Goal: Information Seeking & Learning: Learn about a topic

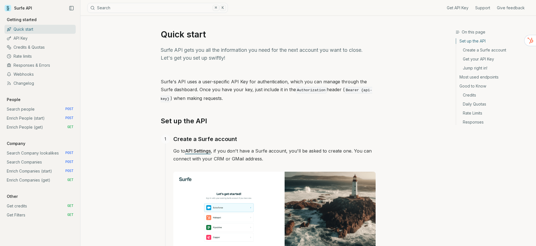
click at [20, 6] on link "Surfe API" at bounding box center [19, 8] width 28 height 8
click at [12, 8] on link "Surfe API" at bounding box center [19, 8] width 28 height 8
click at [194, 59] on p "Surfe API gets you all the information you need for the next account you want t…" at bounding box center [268, 54] width 215 height 16
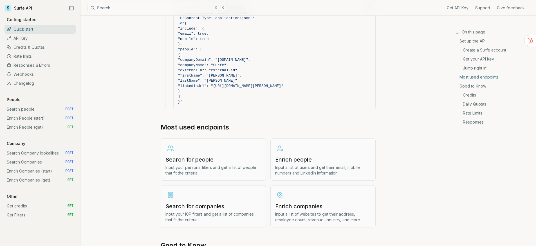
scroll to position [505, 0]
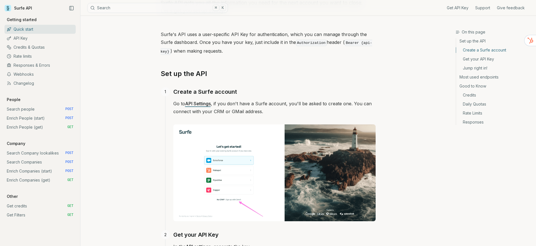
scroll to position [108, 0]
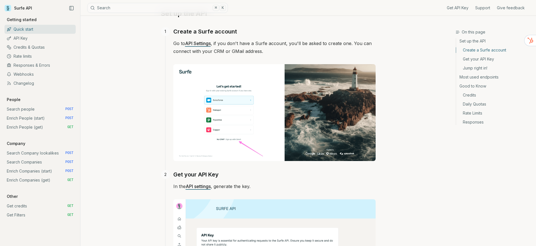
click at [28, 118] on link "Enrich People (start) POST" at bounding box center [40, 118] width 71 height 9
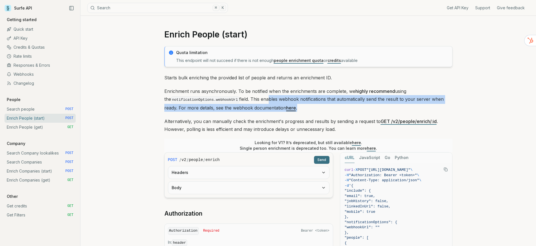
drag, startPoint x: 284, startPoint y: 101, endPoint x: 367, endPoint y: 108, distance: 82.5
click at [367, 108] on p "Enrichment runs asynchronously. To be notified when the enrichments are complet…" at bounding box center [308, 99] width 288 height 24
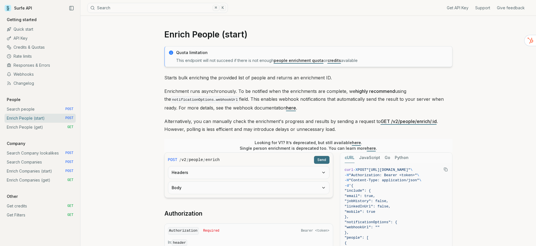
click at [194, 117] on p "Alternatively, you can manually check the enrichment's progress and results by …" at bounding box center [308, 125] width 288 height 16
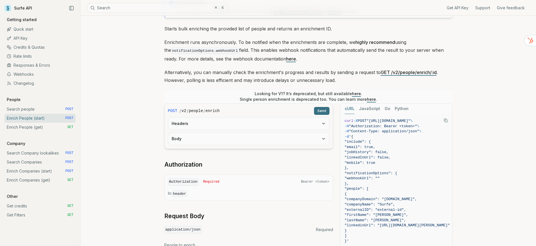
scroll to position [79, 0]
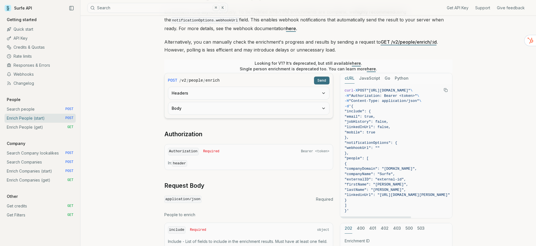
click at [373, 80] on button "JavaScript" at bounding box center [369, 78] width 21 height 10
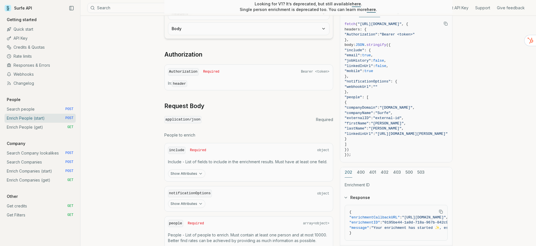
scroll to position [217, 0]
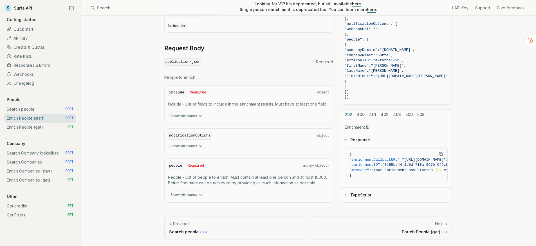
click at [14, 125] on link "Enrich People (get) GET" at bounding box center [40, 127] width 71 height 9
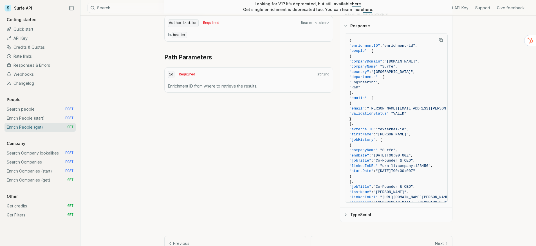
scroll to position [215, 0]
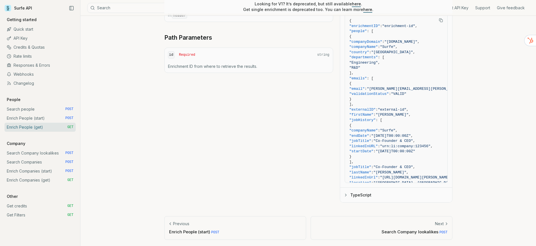
click at [32, 153] on link "Search Company lookalikes POST" at bounding box center [40, 153] width 71 height 9
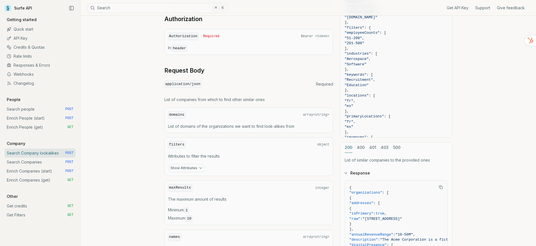
scroll to position [221, 0]
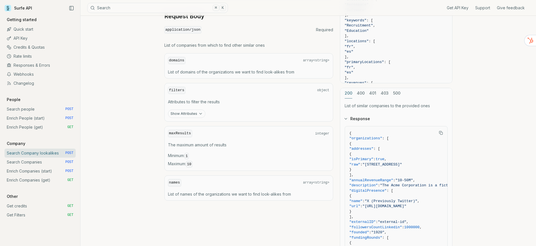
click at [35, 163] on link "Search Companies POST" at bounding box center [40, 162] width 71 height 9
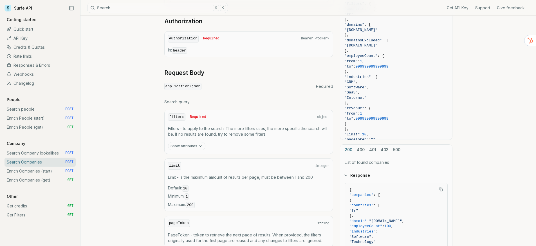
scroll to position [54, 0]
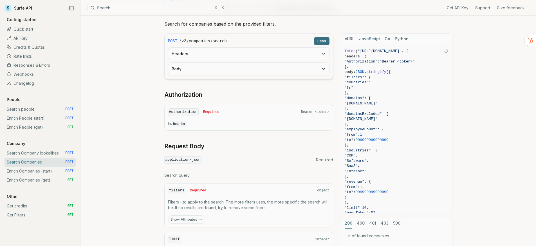
click at [28, 170] on link "Enrich Companies (start) POST" at bounding box center [40, 171] width 71 height 9
